Goal: Task Accomplishment & Management: Use online tool/utility

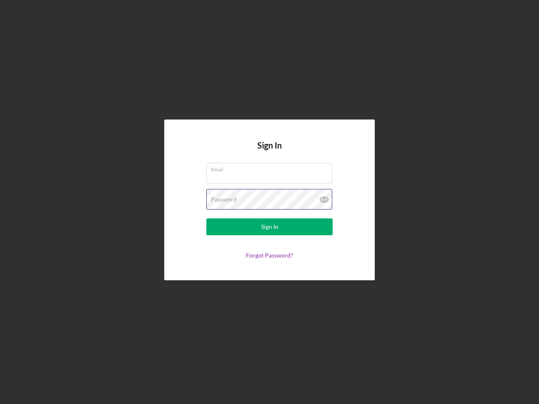
click at [269, 202] on div "Password" at bounding box center [269, 199] width 126 height 21
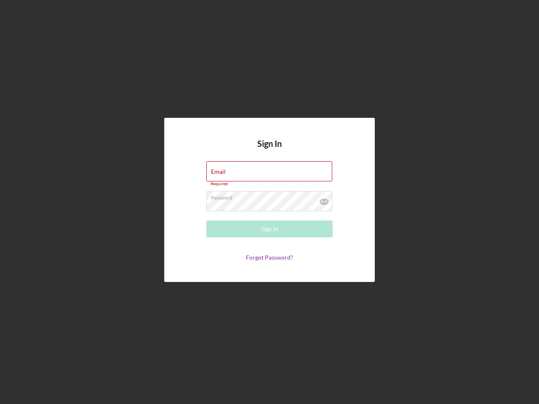
click at [324, 199] on icon at bounding box center [323, 201] width 21 height 21
